Goal: Transaction & Acquisition: Book appointment/travel/reservation

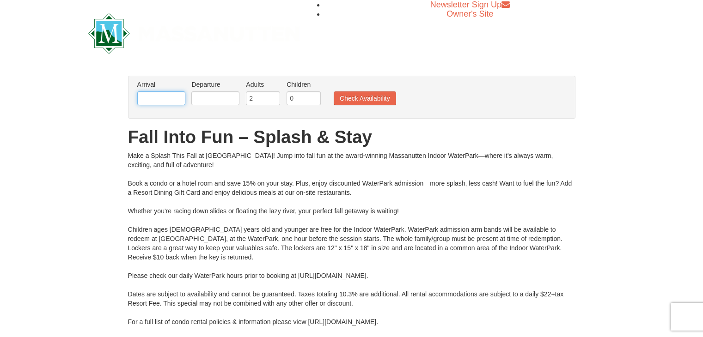
click at [156, 96] on input "text" at bounding box center [161, 99] width 48 height 14
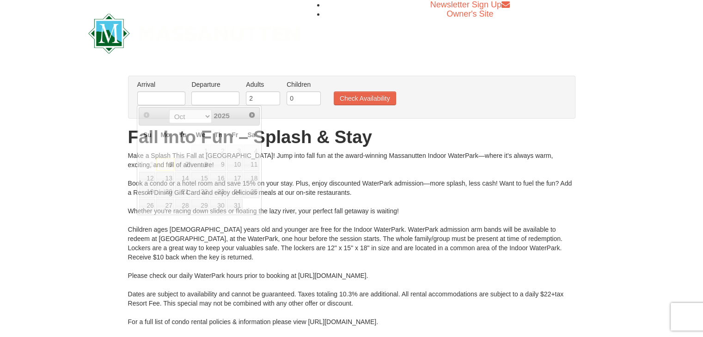
click at [301, 130] on h1 "Fall Into Fun – Splash & Stay" at bounding box center [351, 137] width 447 height 18
click at [174, 102] on input "text" at bounding box center [161, 99] width 48 height 14
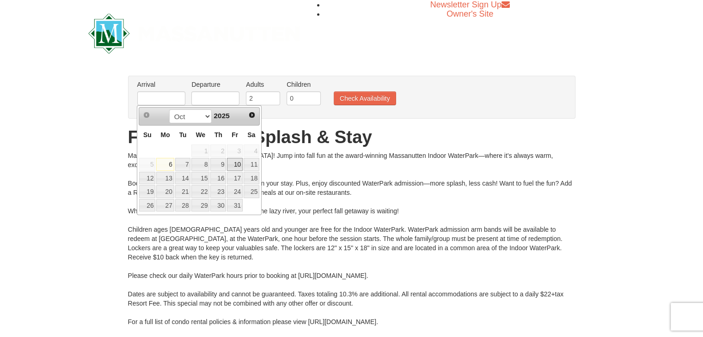
click at [236, 161] on link "10" at bounding box center [235, 164] width 16 height 13
type input "[DATE]"
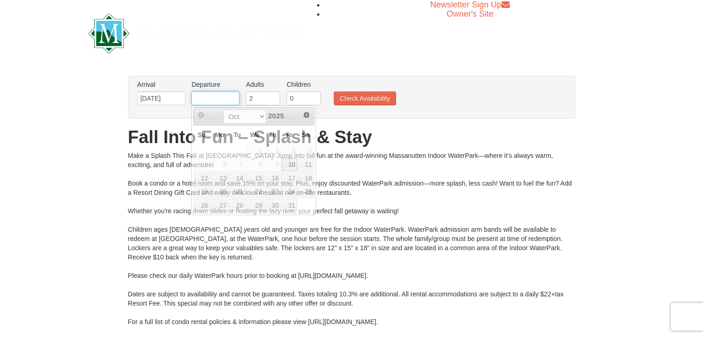
click at [218, 100] on input "text" at bounding box center [215, 99] width 48 height 14
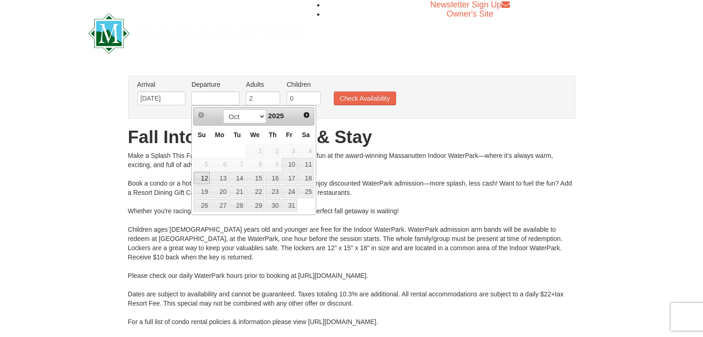
click at [201, 179] on link "12" at bounding box center [202, 178] width 16 height 13
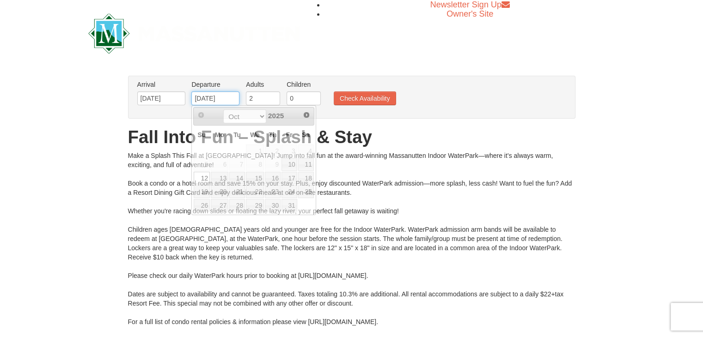
click at [217, 98] on input "[DATE]" at bounding box center [215, 99] width 48 height 14
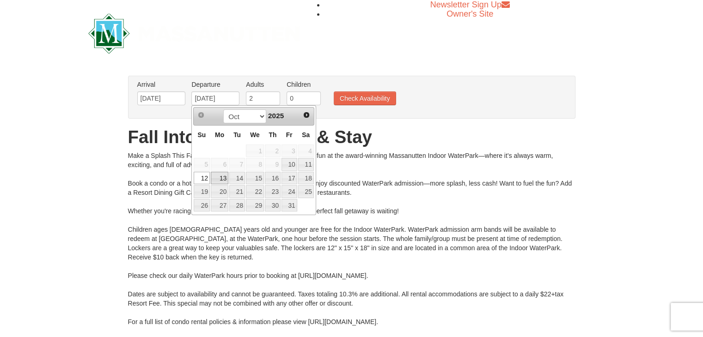
click at [221, 181] on link "13" at bounding box center [220, 178] width 18 height 13
type input "[DATE]"
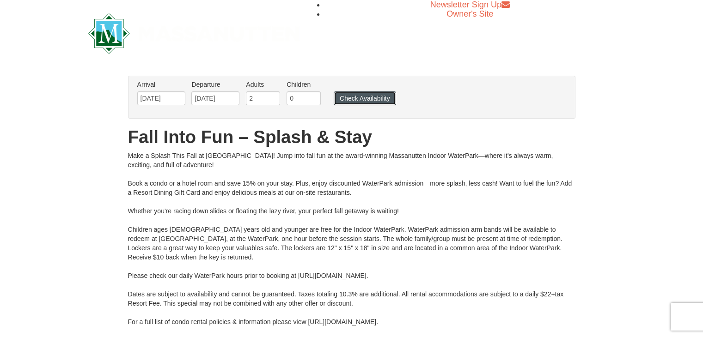
click at [361, 99] on button "Check Availability" at bounding box center [365, 99] width 62 height 14
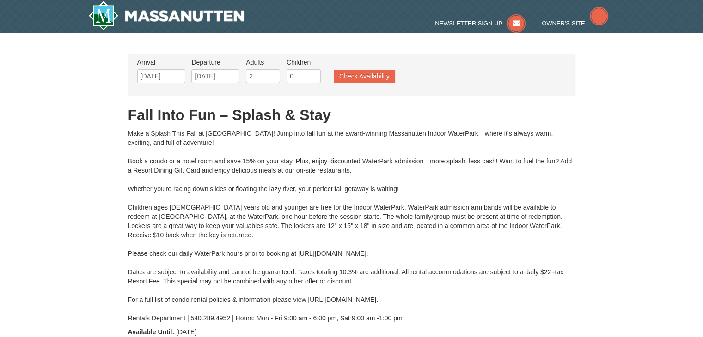
type input "[DATE]"
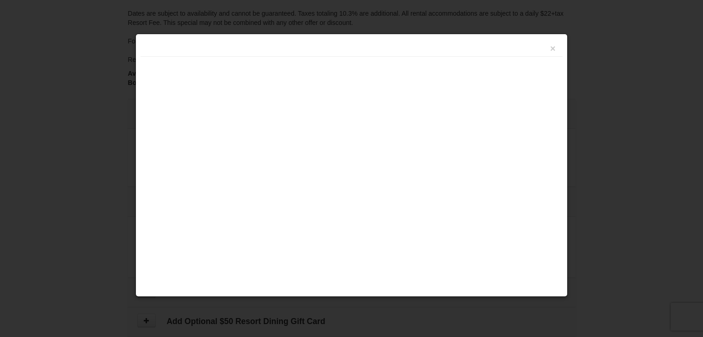
type input "[DATE]"
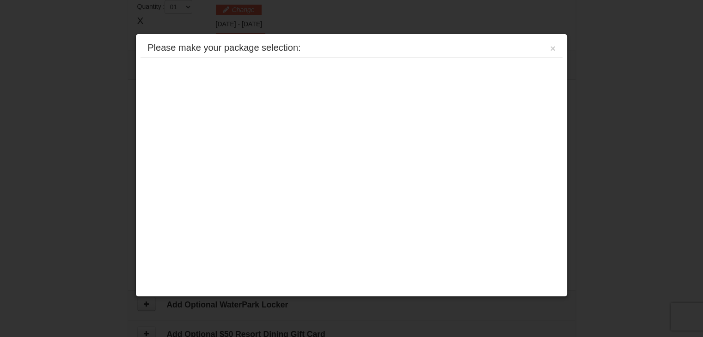
click at [405, 114] on div "Please make your package selection: × Eagle Trace - Mountain Townhomes Eagle Tr…" at bounding box center [351, 166] width 432 height 264
click at [285, 161] on div "Please make your package selection: × Eagle Trace - Mountain Townhomes Eagle Tr…" at bounding box center [351, 166] width 432 height 264
click at [549, 47] on div "Please make your package selection: ×" at bounding box center [352, 48] width 422 height 19
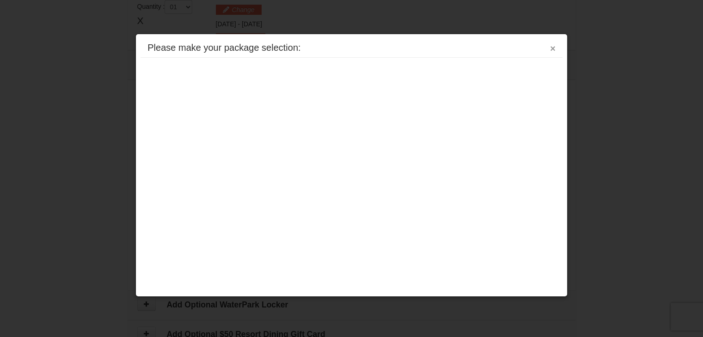
click at [554, 49] on button "×" at bounding box center [553, 48] width 6 height 9
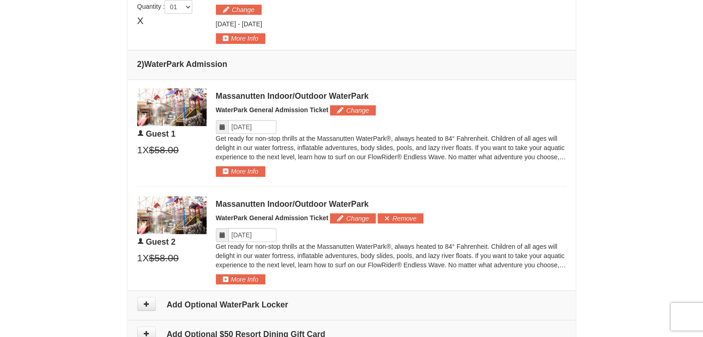
click at [89, 226] on div "× From: To: Adults: 2 Children: 0 Change Arrival Please format dates MM/DD/YYYY…" at bounding box center [351, 31] width 703 height 788
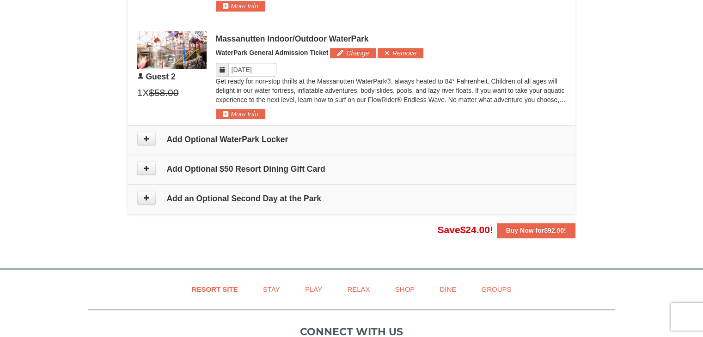
scroll to position [562, 0]
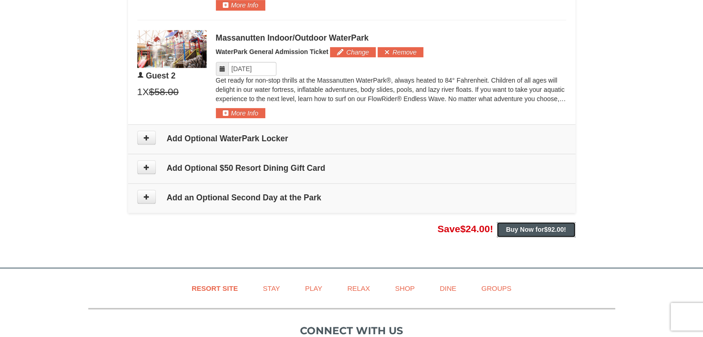
click at [536, 230] on strong "Buy Now for $92.00 !" at bounding box center [536, 229] width 60 height 7
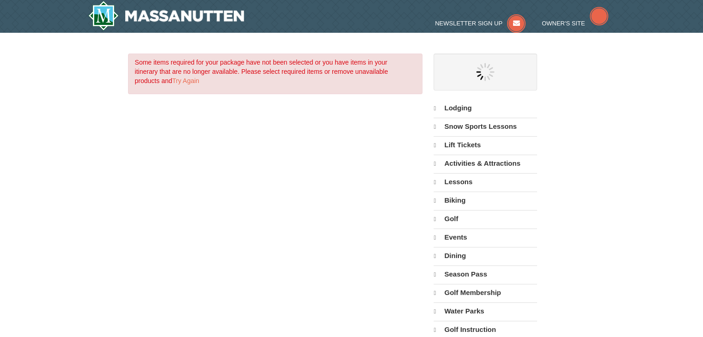
select select "10"
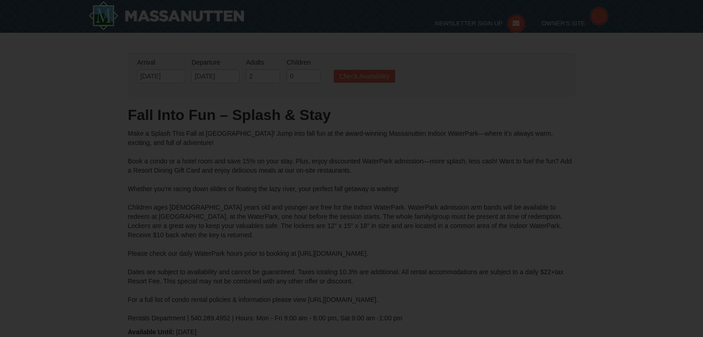
type input "[DATE]"
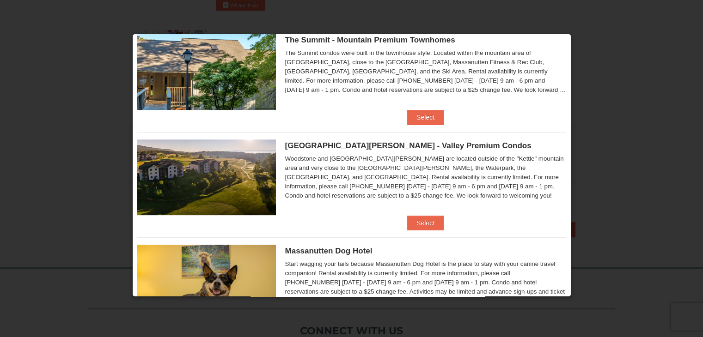
scroll to position [348, 0]
click at [417, 221] on button "Select" at bounding box center [425, 222] width 37 height 15
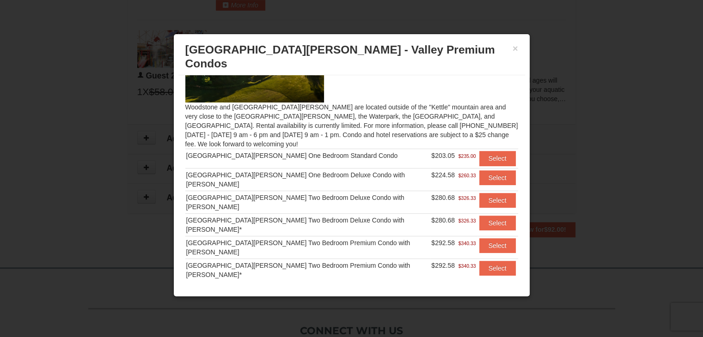
scroll to position [55, 0]
click at [487, 193] on button "Select" at bounding box center [497, 200] width 37 height 15
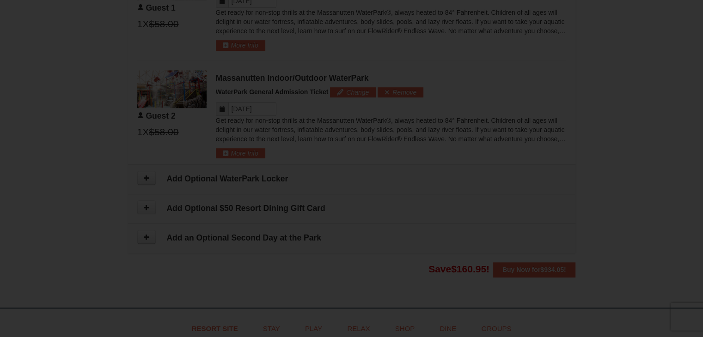
scroll to position [602, 0]
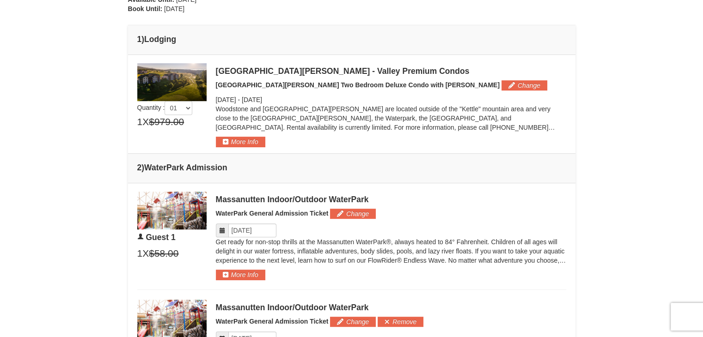
scroll to position [380, 0]
